Goal: Find specific page/section

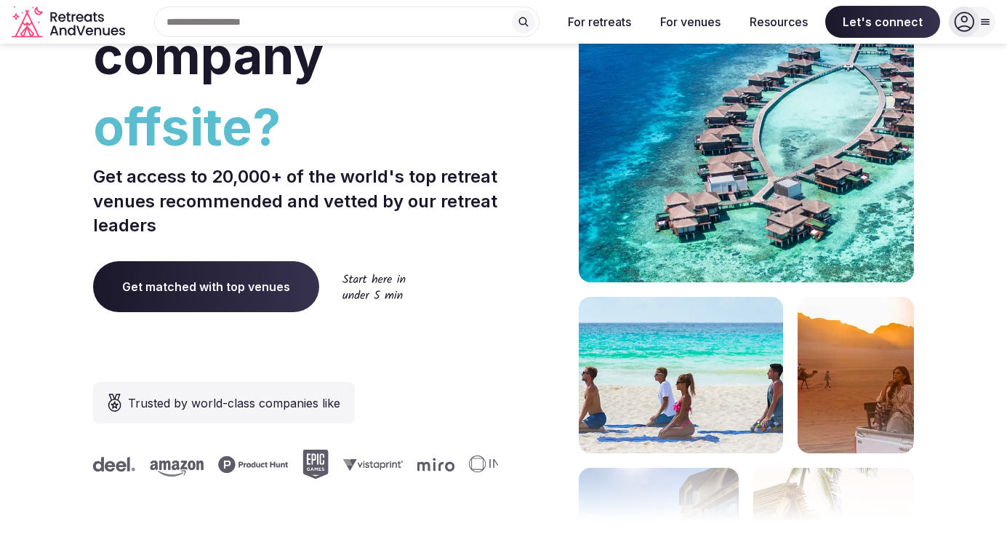
scroll to position [440, 0]
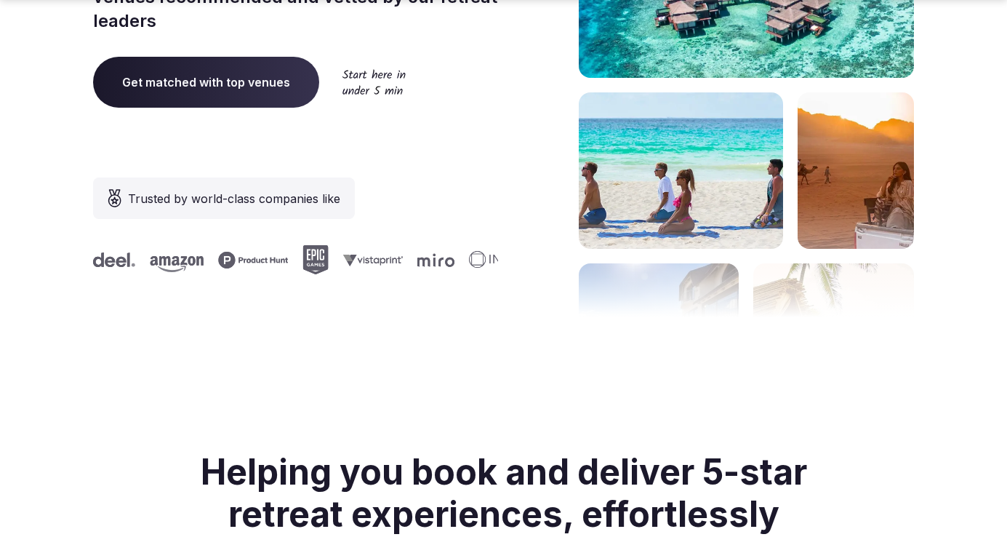
click at [249, 73] on span "Get matched with top venues" at bounding box center [206, 82] width 226 height 51
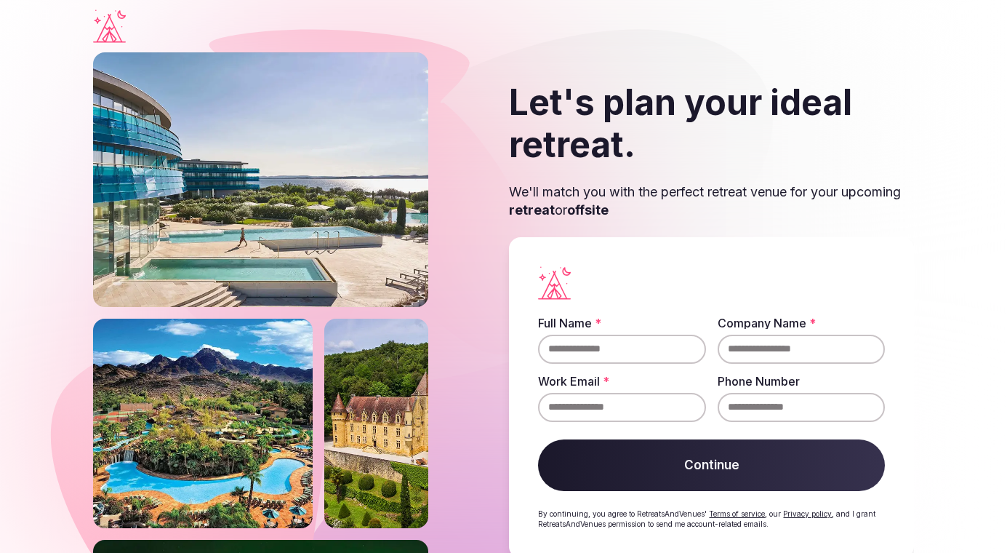
scroll to position [34, 0]
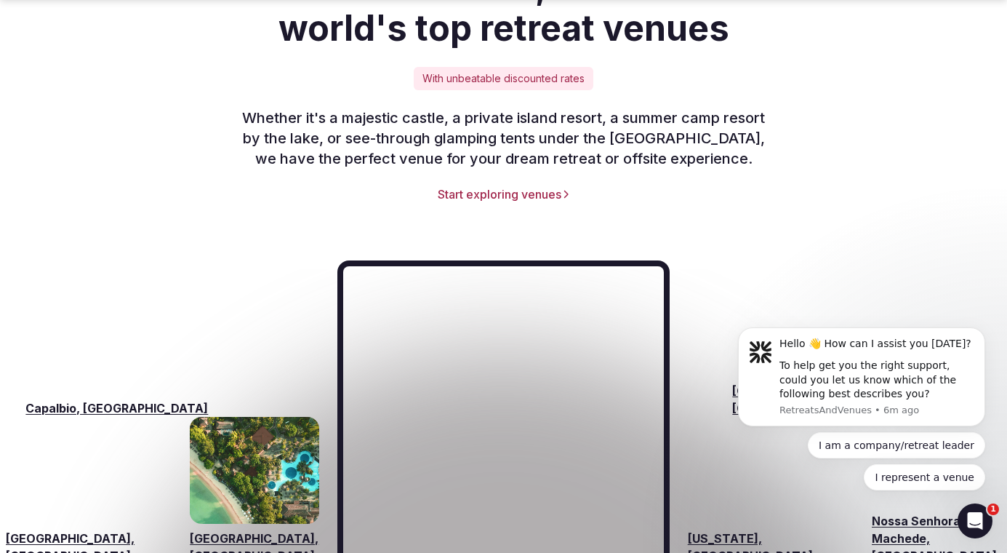
scroll to position [2390, 0]
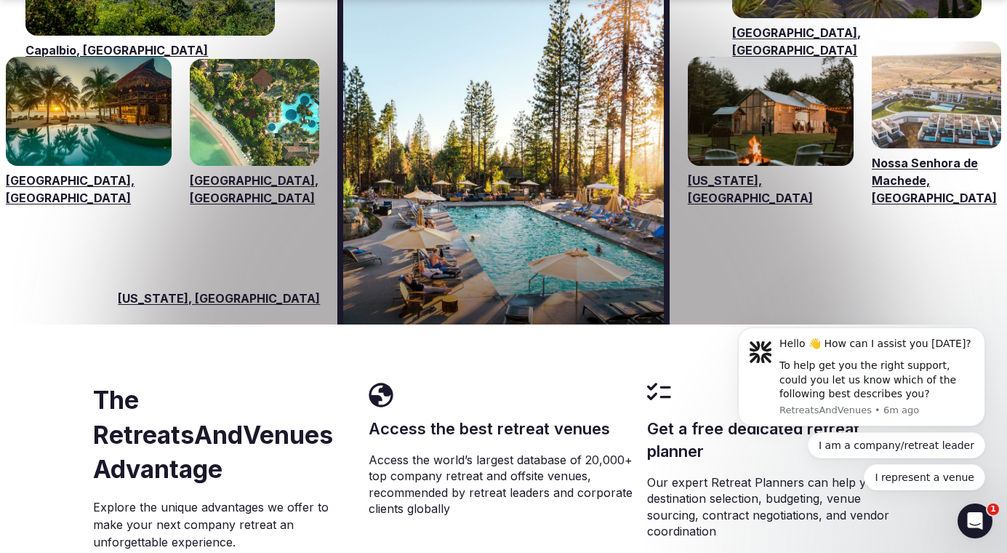
click at [416, 245] on img "Visit venues for California, USA" at bounding box center [503, 116] width 320 height 416
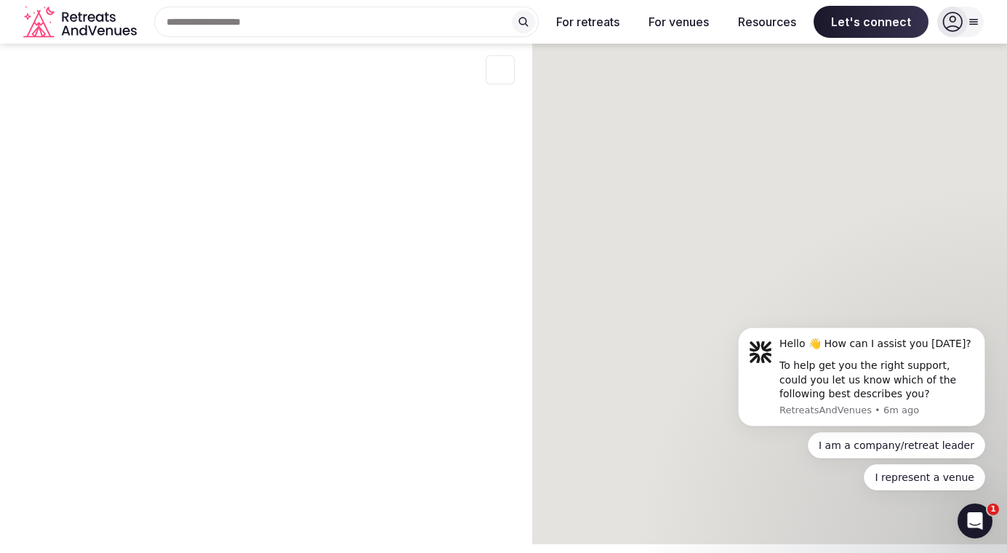
click at [425, 206] on div at bounding box center [266, 293] width 532 height 499
